Goal: Transaction & Acquisition: Obtain resource

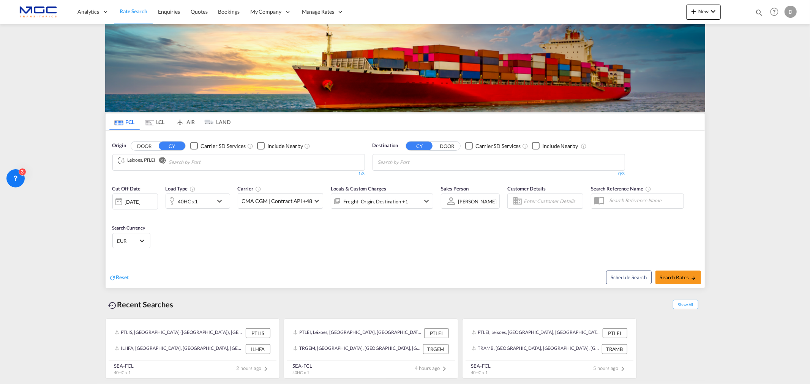
drag, startPoint x: 334, startPoint y: 135, endPoint x: 454, endPoint y: 159, distance: 121.7
click at [336, 137] on div "Origin DOOR CY Carrier SD Services Include Nearby Leixoes, PTLEI 1/3 1/ Destina…" at bounding box center [405, 156] width 599 height 50
click at [410, 162] on body "Analytics Reports Dashboard Rate Search Enquiries Quotes Bookings" at bounding box center [405, 192] width 810 height 384
type input "veracruz"
click at [398, 200] on div "Veracruz Mexico MXVER" at bounding box center [436, 202] width 144 height 23
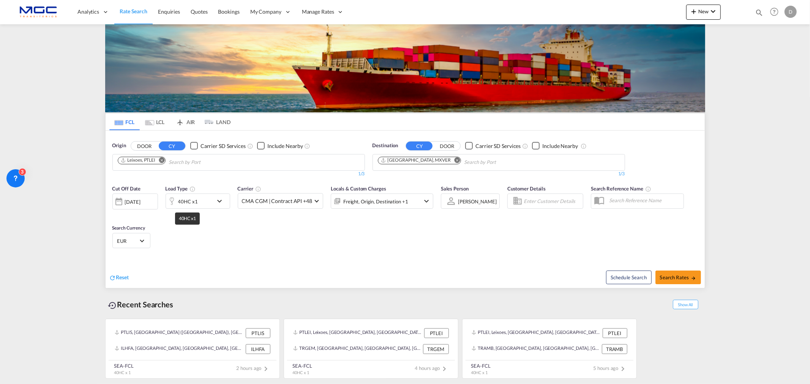
click at [197, 200] on div "40HC x1" at bounding box center [189, 201] width 47 height 15
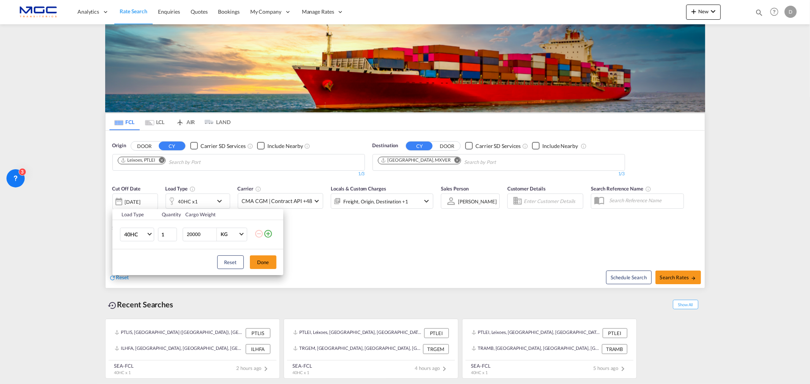
click at [267, 234] on md-icon "icon-plus-circle-outline" at bounding box center [267, 233] width 9 height 9
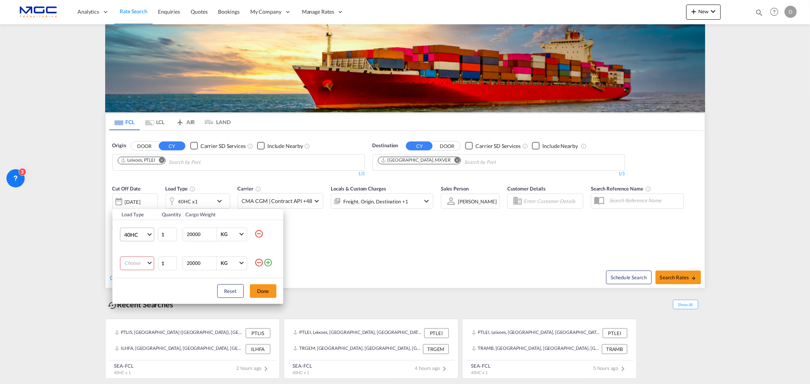
click at [146, 237] on md-select-value "40HC" at bounding box center [138, 234] width 30 height 13
click at [140, 200] on md-option "20GP" at bounding box center [144, 198] width 52 height 18
click at [142, 260] on md-select "Choose 20GP 40GP 40HC 45HC 20RE 40RE 40HR 20OT 40OT 20FR 40FR 40NR 20NR 45S 20T…" at bounding box center [137, 264] width 34 height 14
click at [151, 298] on md-option "40HC" at bounding box center [144, 300] width 52 height 18
drag, startPoint x: 270, startPoint y: 289, endPoint x: 263, endPoint y: 289, distance: 6.8
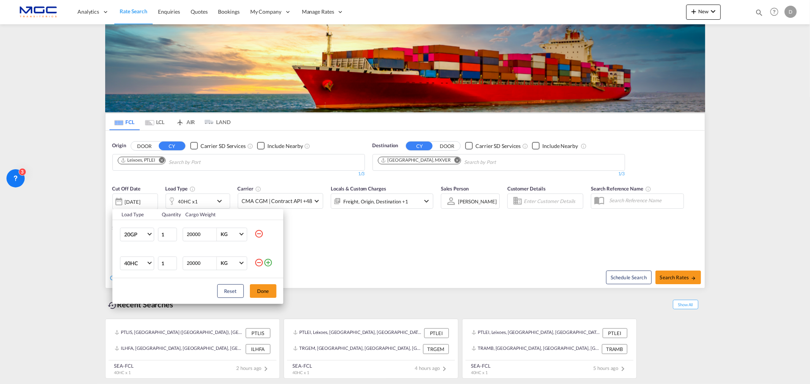
click at [268, 289] on button "Done" at bounding box center [263, 291] width 27 height 14
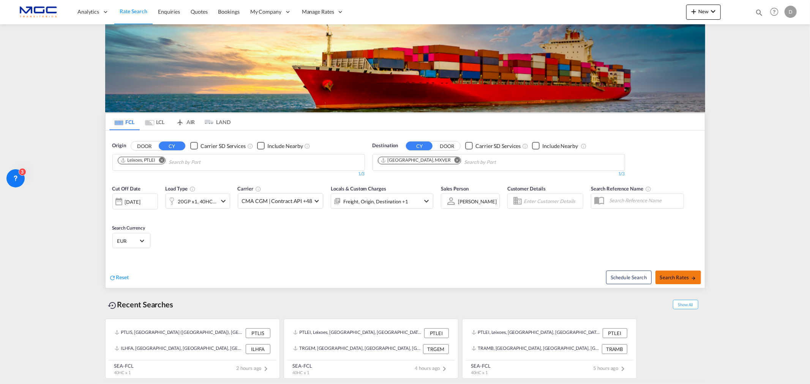
click at [678, 278] on span "Search Rates" at bounding box center [678, 277] width 36 height 6
type input "PTLEI to MXVER / 22 Sep 2025"
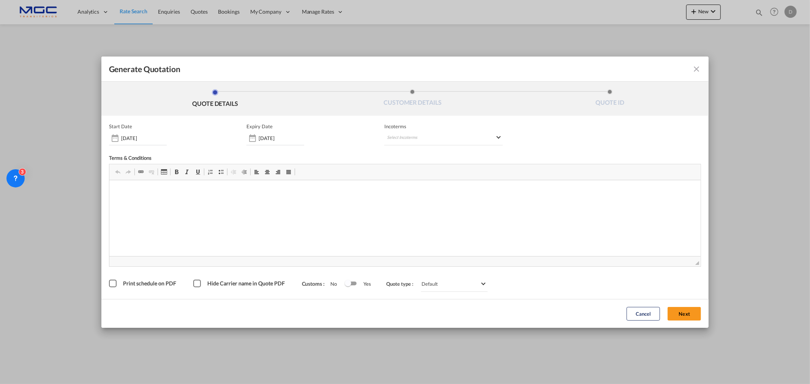
click at [703, 267] on form "Start Date 22 Sep 2025 Expiry Date 30 Sep 2025 Incoterms Select Incoterms FAS -…" at bounding box center [404, 222] width 607 height 212
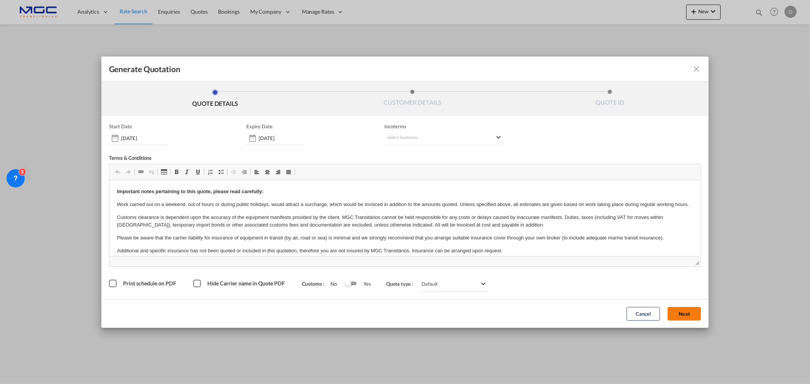
click at [681, 316] on button "Next" at bounding box center [683, 314] width 33 height 14
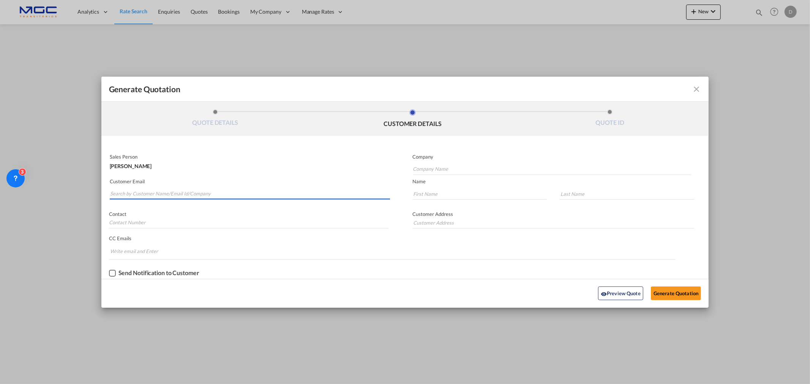
click at [230, 195] on input "Search by Customer Name/Email Id/Company" at bounding box center [250, 193] width 280 height 11
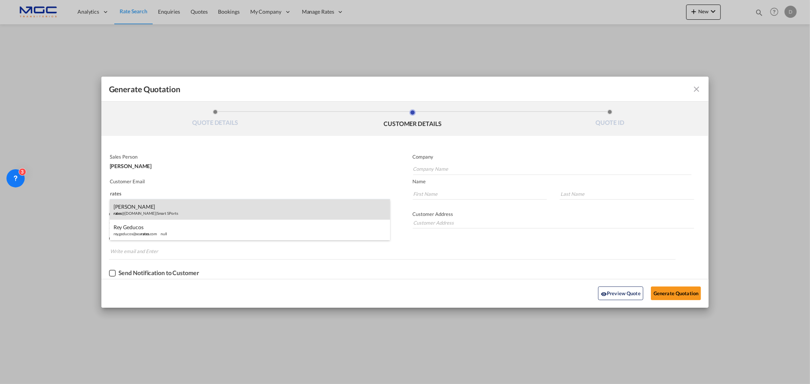
type input "rates"
click at [145, 210] on div "Andrés Limón rates @smartports.app | Smart SPorts" at bounding box center [250, 209] width 280 height 21
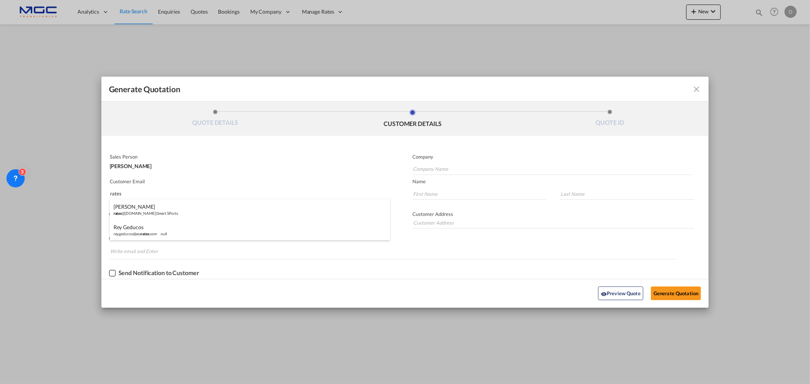
type input "Smart SPorts"
type input "rates@smartports.app"
type input "Andrés"
type input "Limón"
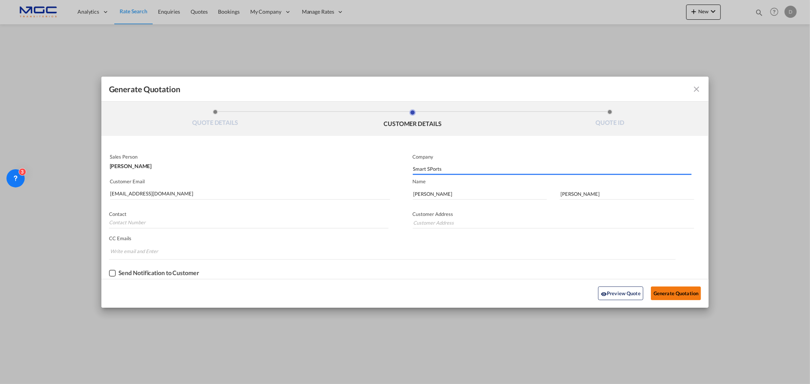
click at [669, 290] on button "Generate Quotation" at bounding box center [676, 294] width 50 height 14
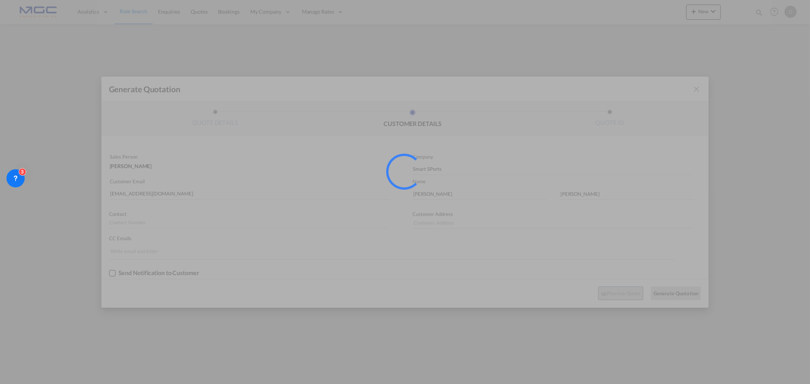
click at [667, 207] on div at bounding box center [405, 192] width 810 height 384
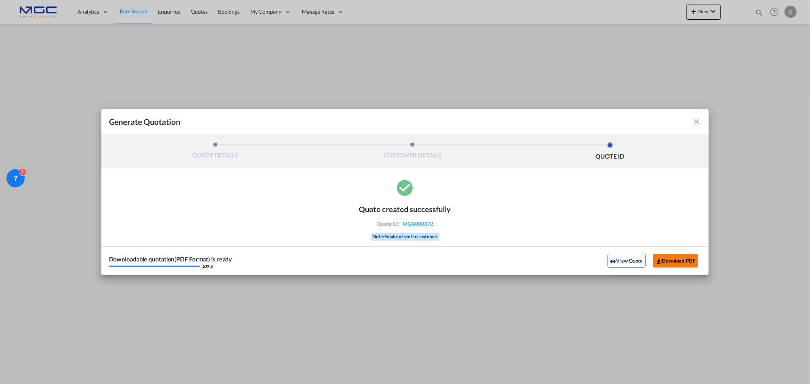
click at [681, 262] on button "Download PDF" at bounding box center [675, 261] width 45 height 14
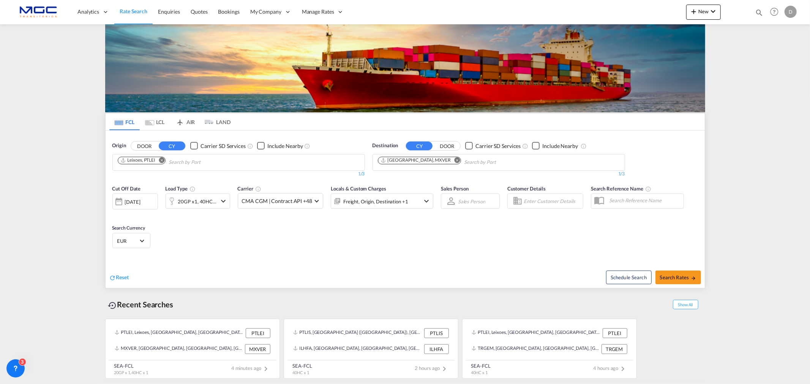
click at [454, 160] on md-icon "Remove" at bounding box center [457, 160] width 6 height 6
click at [164, 161] on md-icon "Remove" at bounding box center [162, 160] width 6 height 6
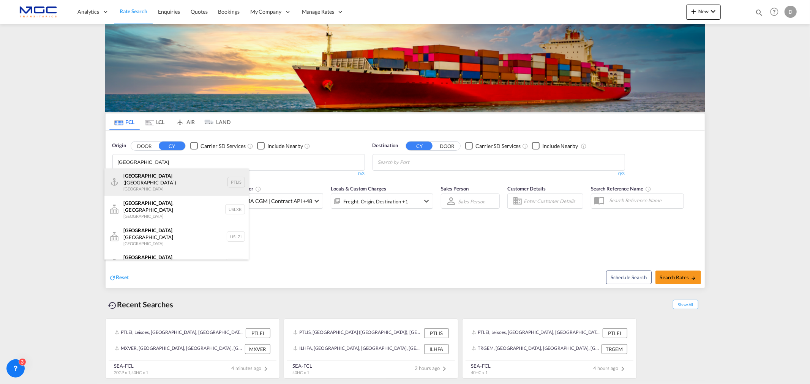
type input "lisbon"
click at [147, 177] on div "Lisbon (Lisboa) Portugal PTLIS" at bounding box center [176, 182] width 144 height 27
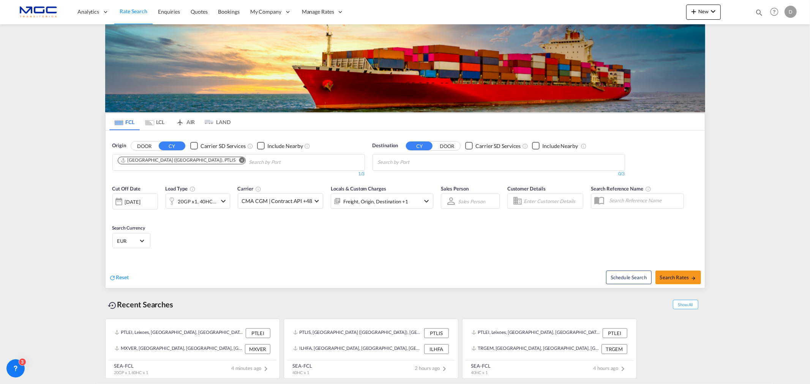
click at [147, 177] on div "1/3" at bounding box center [238, 174] width 252 height 6
click at [406, 164] on body "Analytics Reports Dashboard Rate Search Enquiries Quotes Bookings" at bounding box center [405, 192] width 810 height 384
click at [405, 161] on body "Analytics Reports Dashboard Rate Search Enquiries Quotes Bookings" at bounding box center [405, 192] width 810 height 384
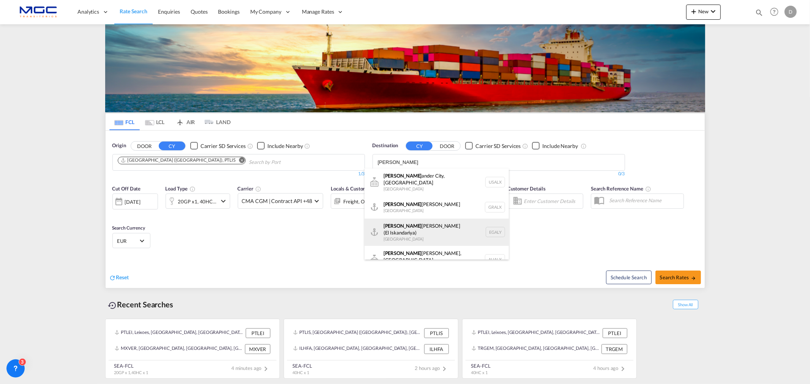
type input "alex"
click at [437, 221] on div "Alex andria (El Iskandariya) Egypt EGALY" at bounding box center [436, 232] width 144 height 27
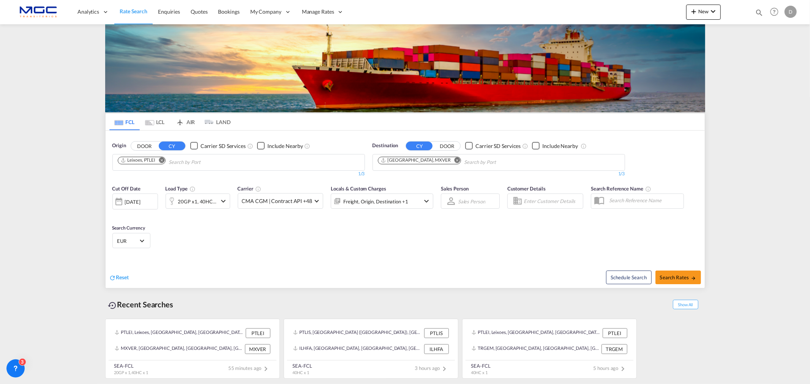
click at [454, 161] on md-icon "Remove" at bounding box center [457, 160] width 6 height 6
click at [162, 160] on md-icon "Remove" at bounding box center [162, 160] width 6 height 6
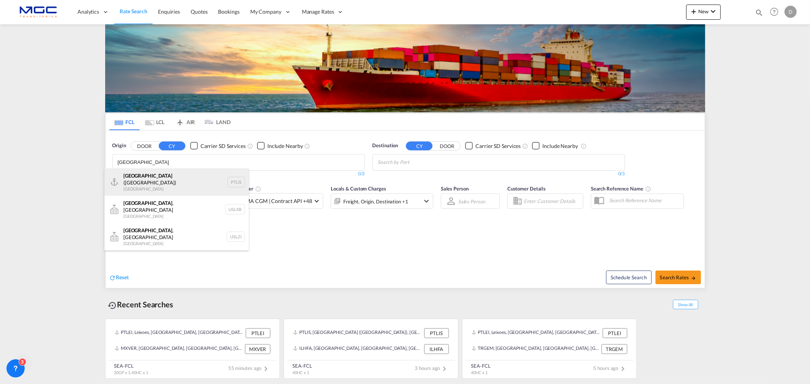
type input "[GEOGRAPHIC_DATA]"
click at [147, 177] on div "[GEOGRAPHIC_DATA] ([GEOGRAPHIC_DATA]) [GEOGRAPHIC_DATA] PTLIS" at bounding box center [176, 182] width 144 height 27
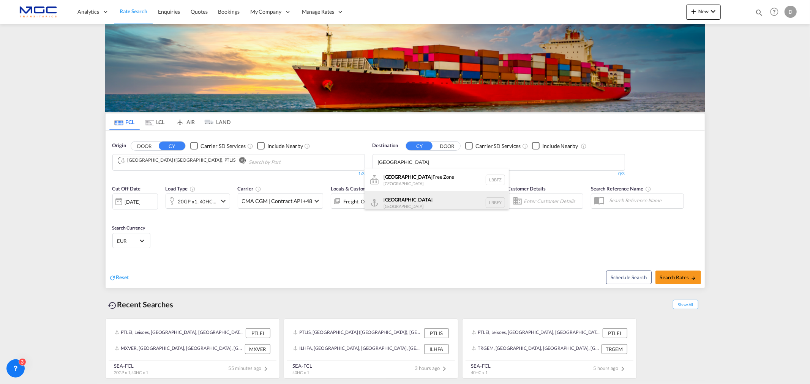
type input "[GEOGRAPHIC_DATA]"
click at [398, 208] on div "Beirut [GEOGRAPHIC_DATA] LBBEY" at bounding box center [436, 202] width 144 height 23
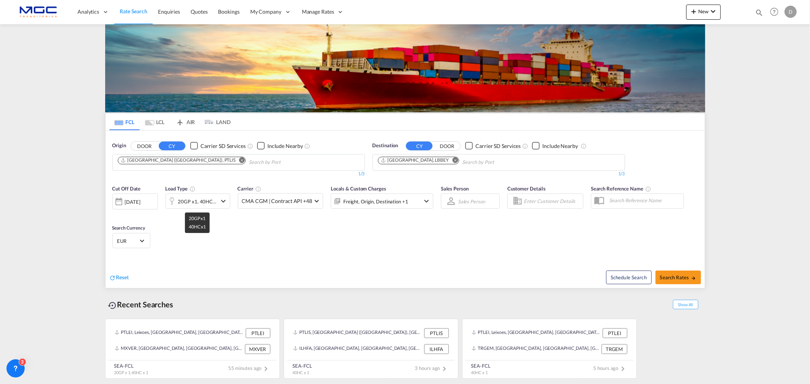
click at [203, 196] on div "20GP x1, 40HC x1" at bounding box center [197, 201] width 39 height 11
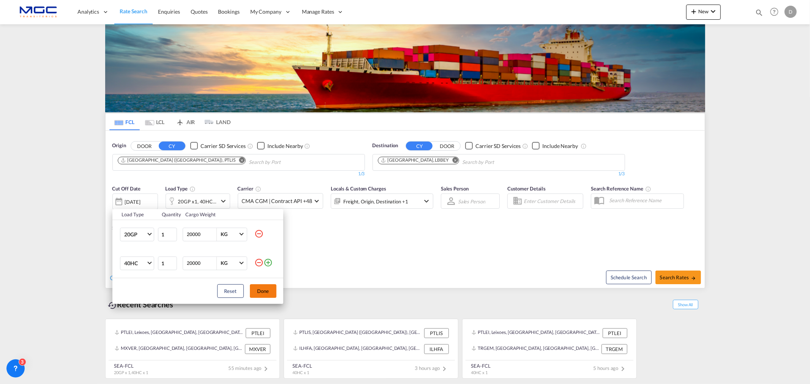
click at [262, 261] on md-icon "icon-minus-circle-outline" at bounding box center [258, 262] width 9 height 9
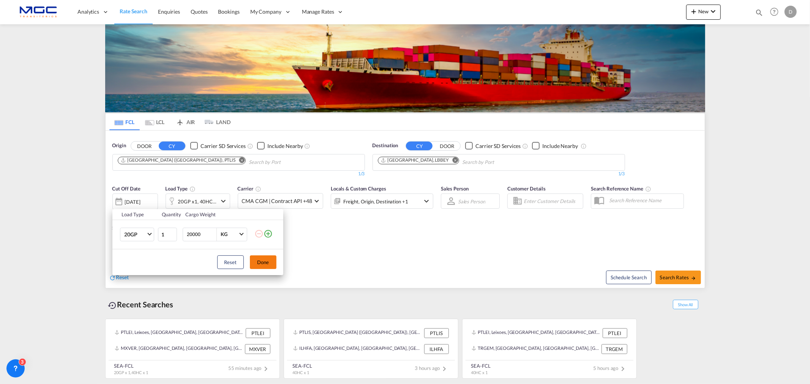
click at [262, 263] on button "Done" at bounding box center [263, 262] width 27 height 14
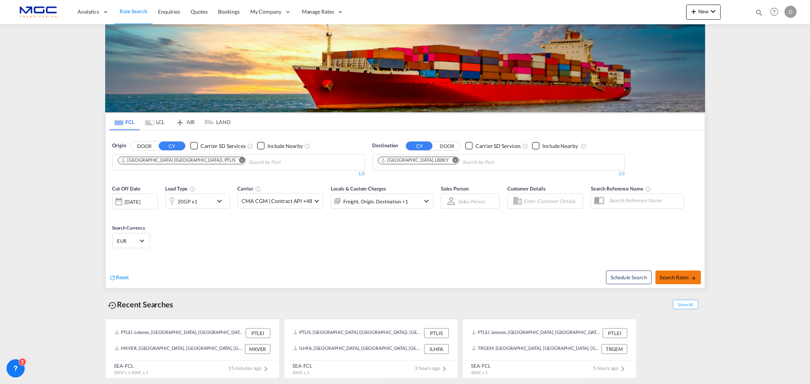
drag, startPoint x: 659, startPoint y: 268, endPoint x: 685, endPoint y: 280, distance: 28.7
click at [659, 268] on div "Schedule Search Search Rates" at bounding box center [556, 273] width 298 height 29
click at [685, 280] on button "Search Rates" at bounding box center [678, 278] width 46 height 14
type input "PTLIS to LBBEY / [DATE]"
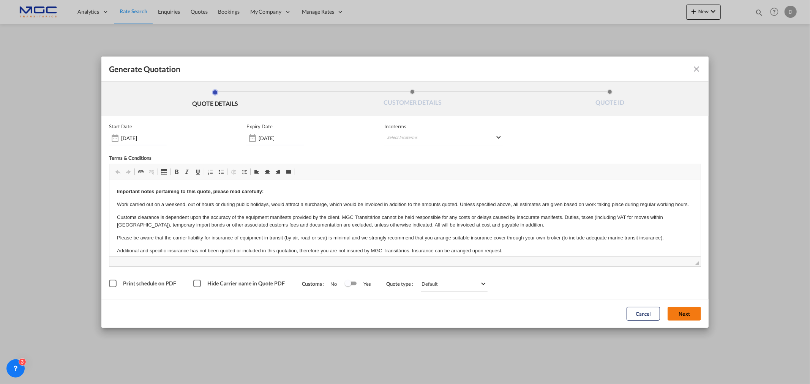
click at [679, 314] on button "Next" at bounding box center [683, 314] width 33 height 14
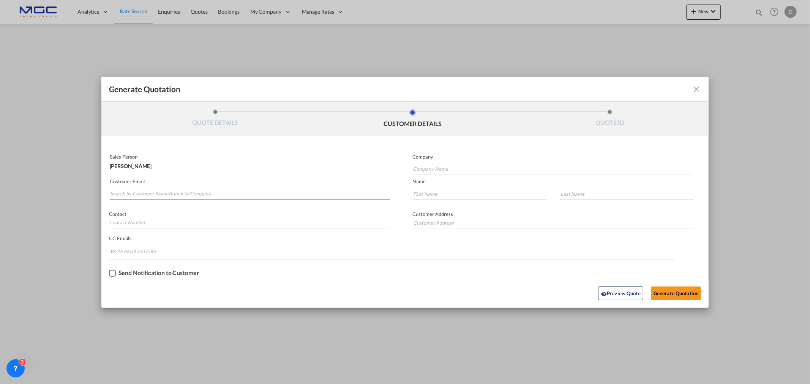
click at [169, 196] on input "Search by Customer Name/Email Id/Company" at bounding box center [250, 193] width 280 height 11
click at [194, 185] on md-autocomplete-wrap "Generate QuotationQUOTE ..." at bounding box center [250, 192] width 280 height 15
click at [192, 190] on input "Search by Customer Name/Email Id/Company" at bounding box center [250, 193] width 280 height 11
paste input "[EMAIL_ADDRESS][DOMAIN_NAME]"
type input "[EMAIL_ADDRESS][DOMAIN_NAME]"
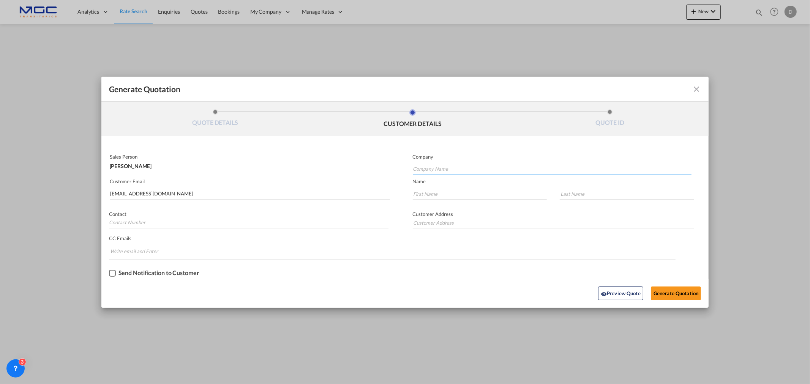
click at [424, 164] on input "Company Name" at bounding box center [552, 169] width 278 height 11
type input "."
click at [451, 196] on input "Generate QuotationQUOTE ..." at bounding box center [480, 193] width 134 height 11
type input "."
click at [601, 197] on input "Generate QuotationQUOTE ..." at bounding box center [627, 193] width 134 height 11
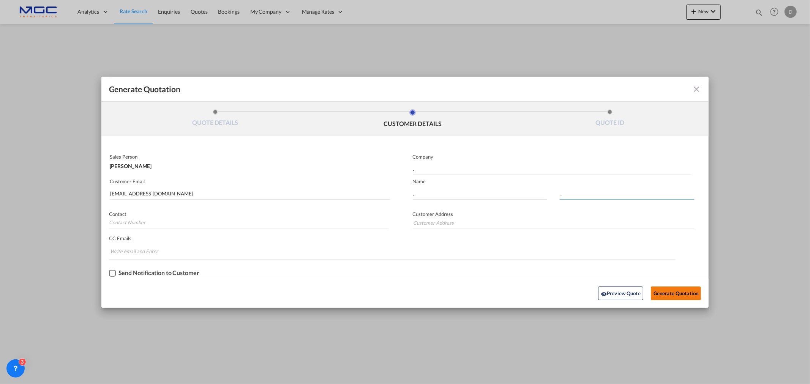
type input "."
click at [679, 289] on button "Generate Quotation" at bounding box center [676, 294] width 50 height 14
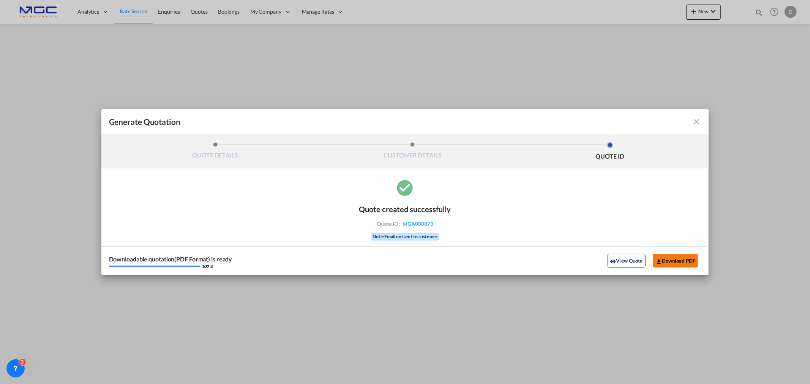
click at [688, 261] on button "Download PDF" at bounding box center [675, 261] width 45 height 14
